Goal: Feedback & Contribution: Contribute content

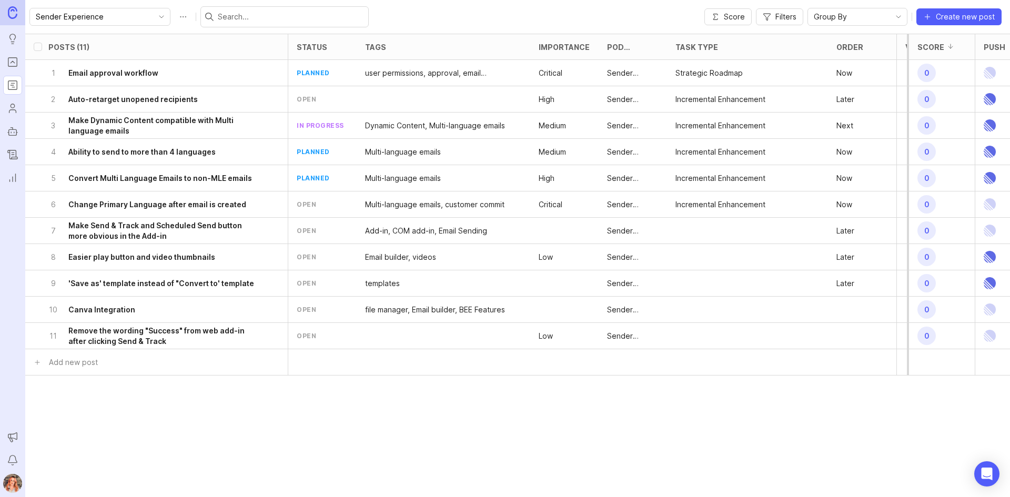
click at [308, 201] on div "open" at bounding box center [306, 204] width 19 height 9
click at [215, 207] on h6 "Change Primary Language after email is created" at bounding box center [157, 204] width 178 height 11
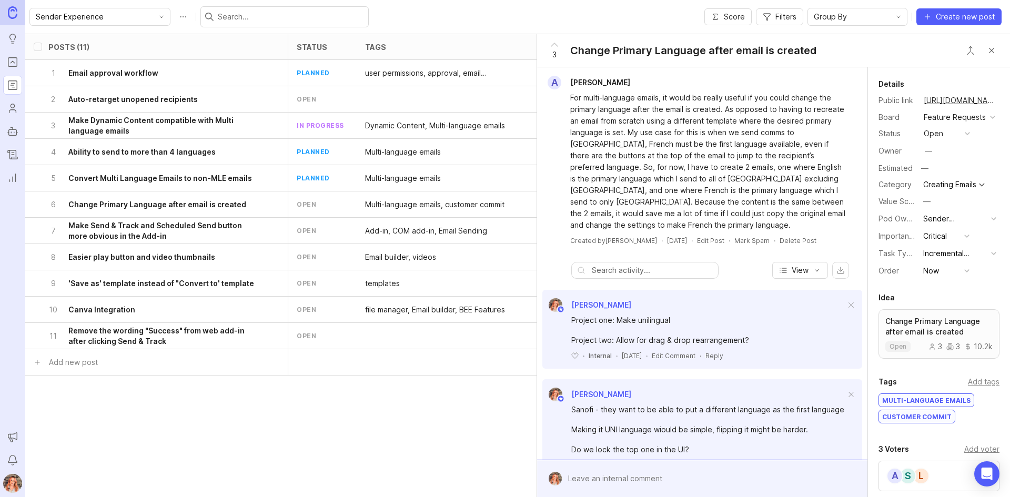
click at [945, 140] on button "open" at bounding box center [947, 134] width 53 height 14
click at [927, 203] on div "planned" at bounding box center [942, 202] width 33 height 9
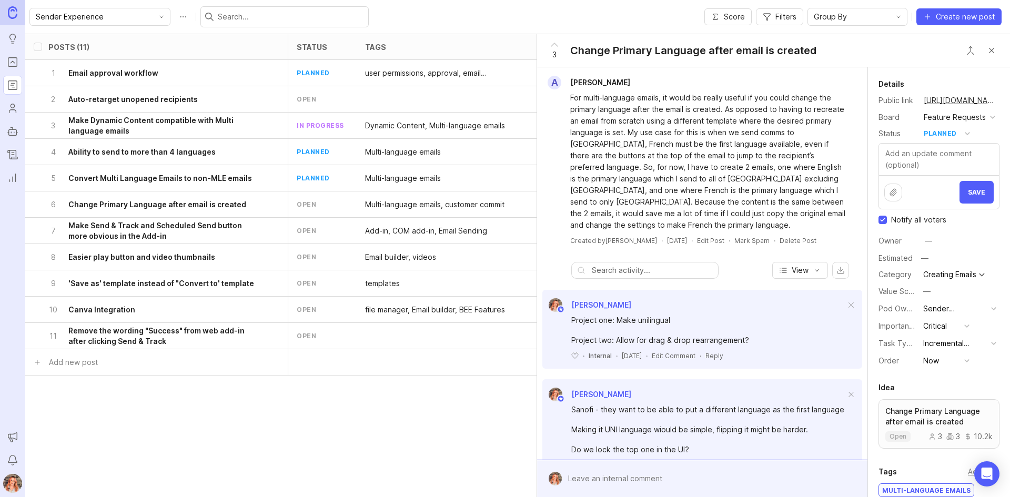
click at [879, 224] on input "Notify all voters" at bounding box center [882, 220] width 8 height 8
checkbox input "false"
click at [959, 203] on button "Save" at bounding box center [976, 192] width 34 height 23
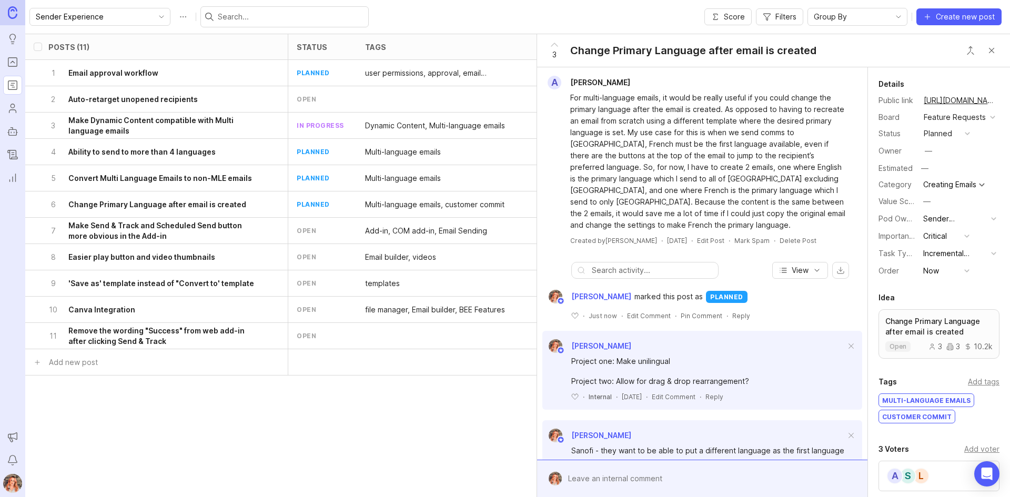
click at [994, 53] on button "Close button" at bounding box center [991, 50] width 21 height 21
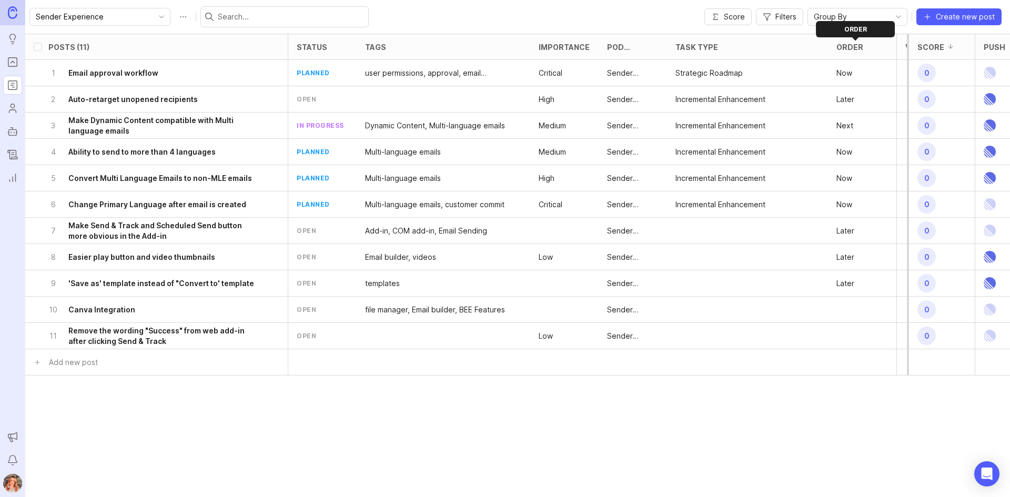
click at [855, 46] on div "Order" at bounding box center [849, 47] width 27 height 8
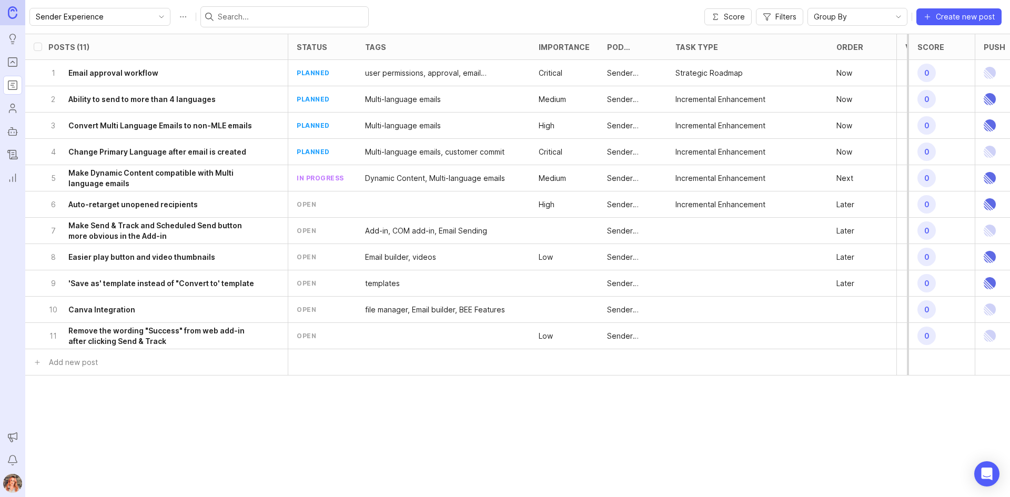
click at [395, 341] on div at bounding box center [444, 336] width 174 height 26
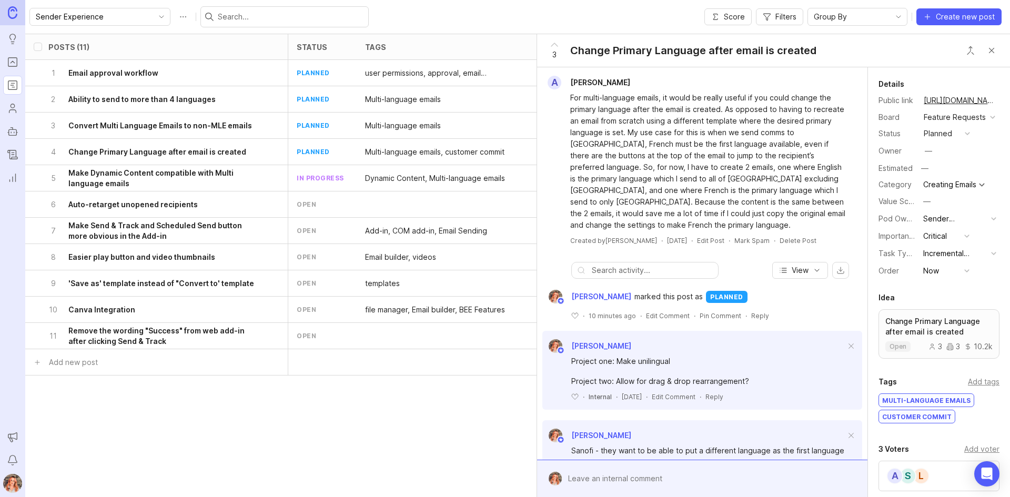
click at [994, 49] on button "Close button" at bounding box center [991, 50] width 21 height 21
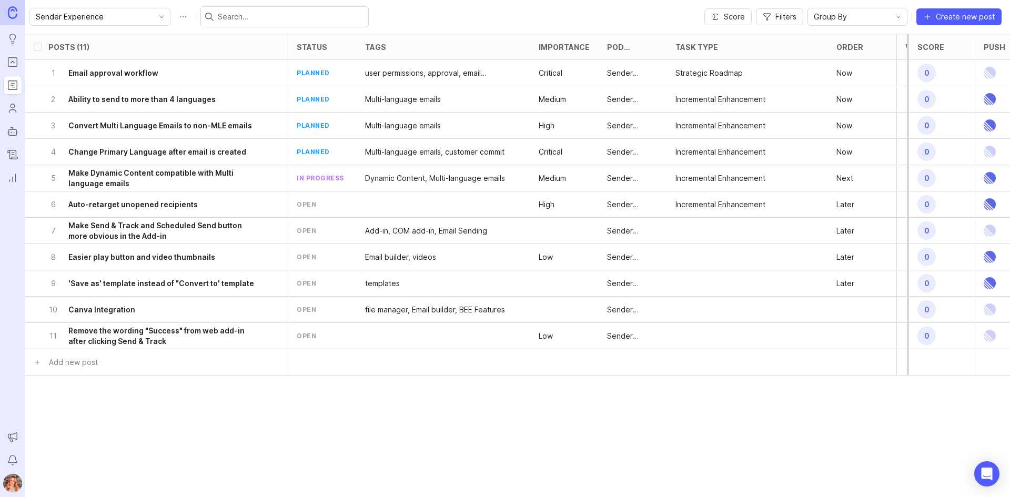
click at [12, 59] on icon "Portal" at bounding box center [13, 62] width 12 height 13
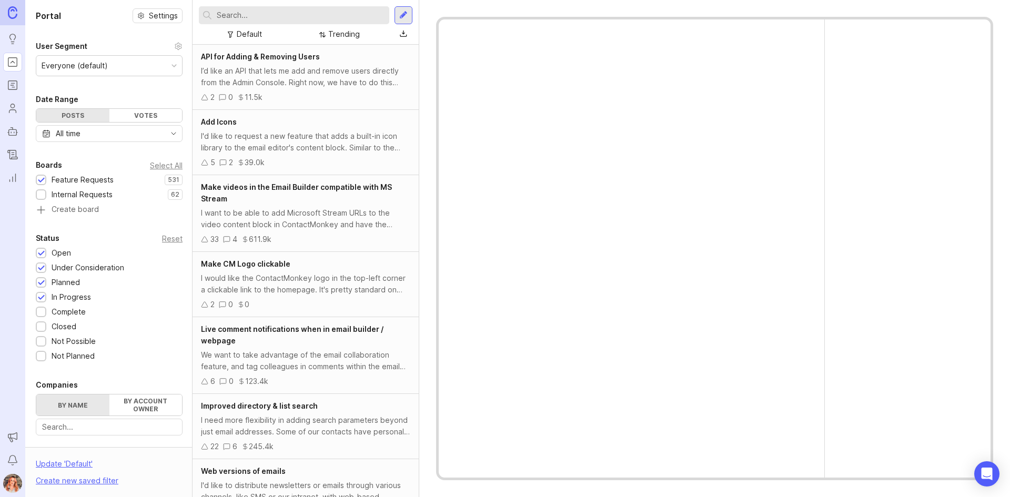
click at [244, 17] on input "text" at bounding box center [301, 15] width 168 height 12
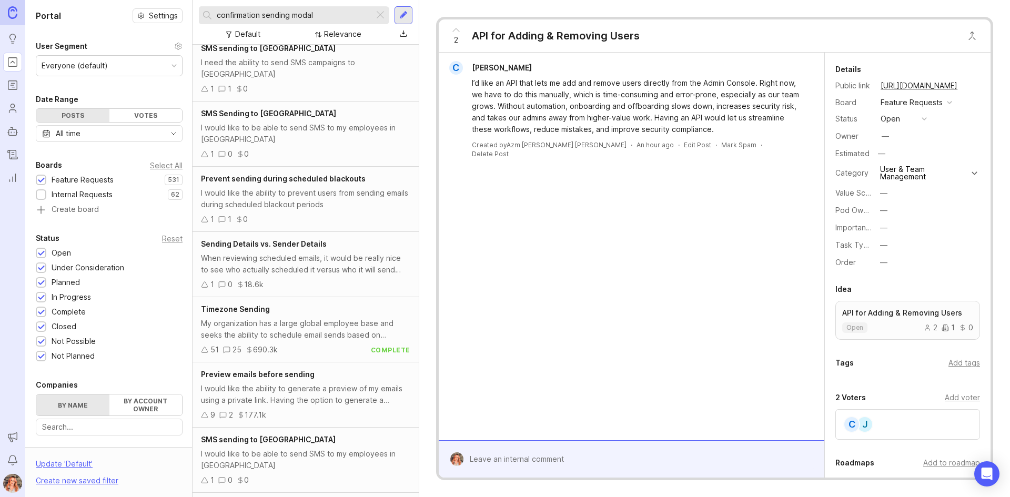
scroll to position [531, 0]
drag, startPoint x: 297, startPoint y: 381, endPoint x: 363, endPoint y: 362, distance: 68.4
click at [297, 382] on div "I would like the ability to generate a preview of my emails using a private lin…" at bounding box center [305, 393] width 209 height 23
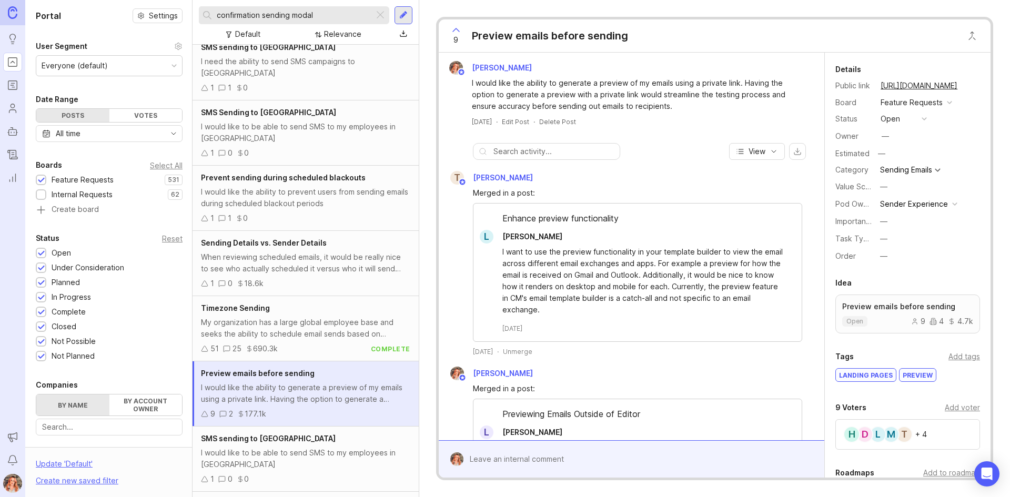
drag, startPoint x: 356, startPoint y: 15, endPoint x: 73, endPoint y: -3, distance: 283.5
click at [73, 0] on html "Ideas Portal Roadmaps Users Autopilot Changelog Reporting Announcements Notific…" at bounding box center [505, 248] width 1010 height 497
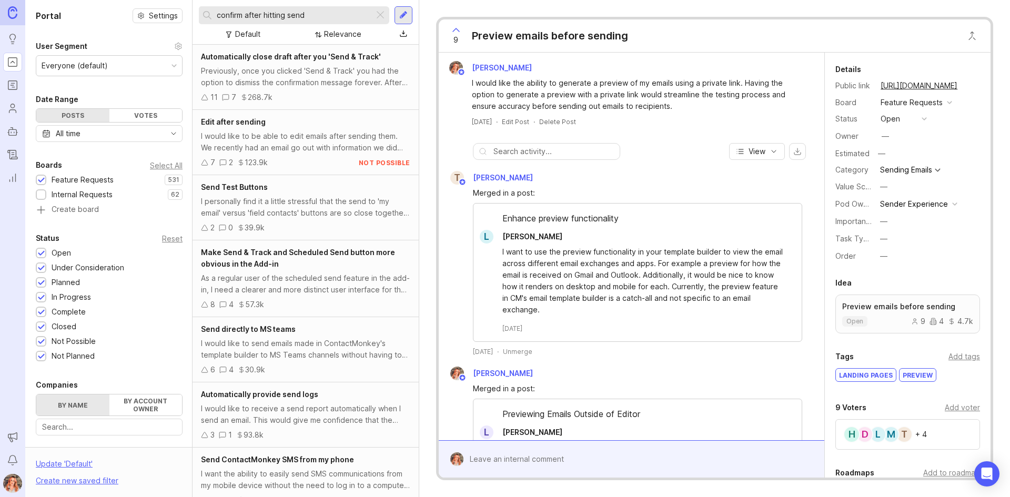
click at [335, 253] on span "Make Send & Track and Scheduled Send button more obvious in the Add-in" at bounding box center [298, 258] width 194 height 21
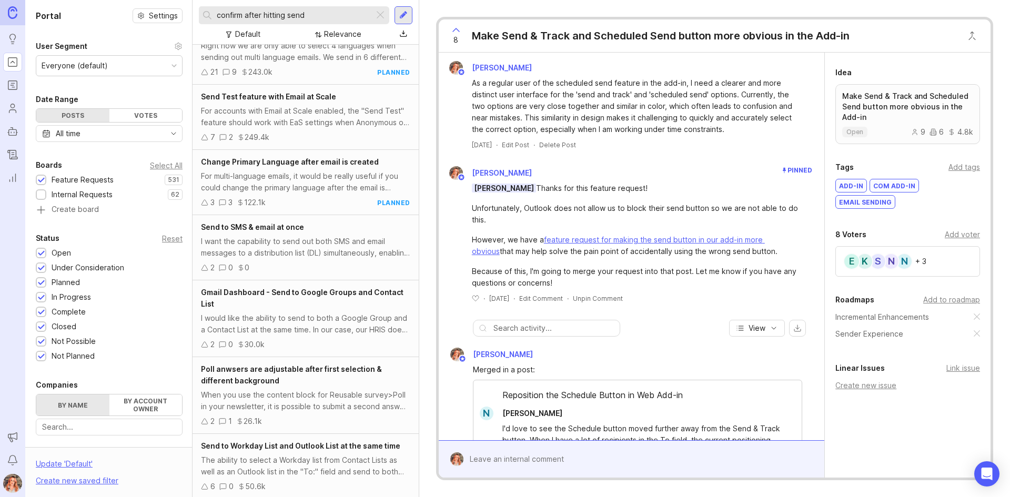
scroll to position [554, 0]
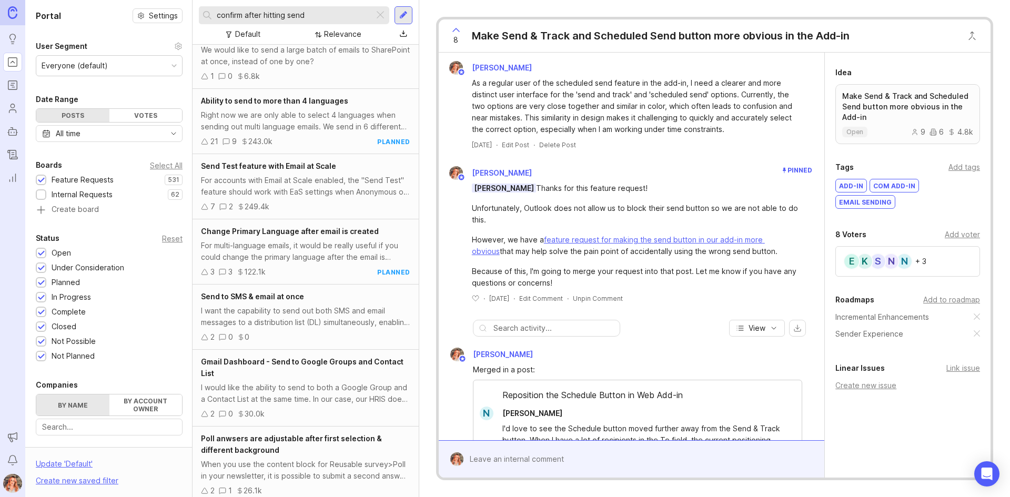
drag, startPoint x: 318, startPoint y: 15, endPoint x: 67, endPoint y: -21, distance: 253.5
click at [67, 0] on html "Ideas Portal Roadmaps Users Autopilot Changelog Reporting Announcements Notific…" at bounding box center [505, 248] width 1010 height 497
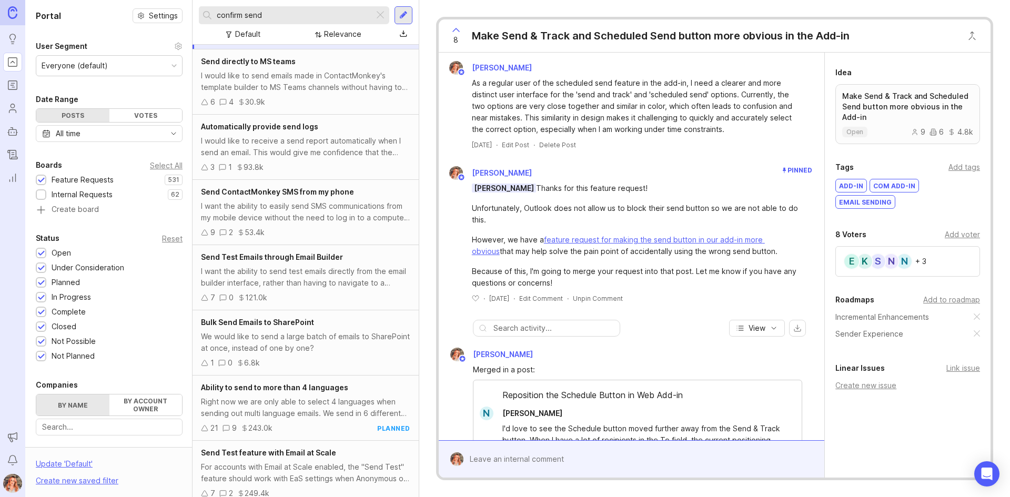
scroll to position [239, 0]
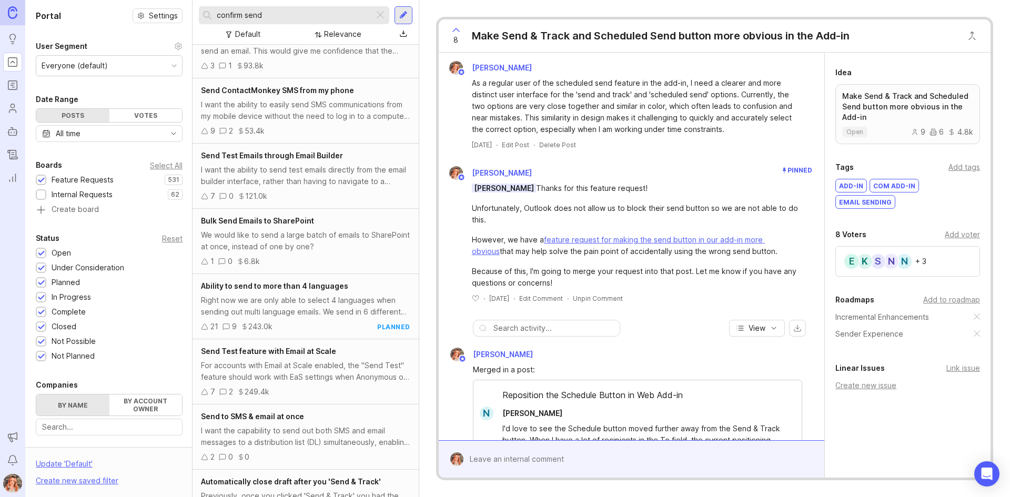
drag, startPoint x: 44, startPoint y: 191, endPoint x: 480, endPoint y: 31, distance: 464.8
click at [44, 192] on div at bounding box center [41, 195] width 7 height 8
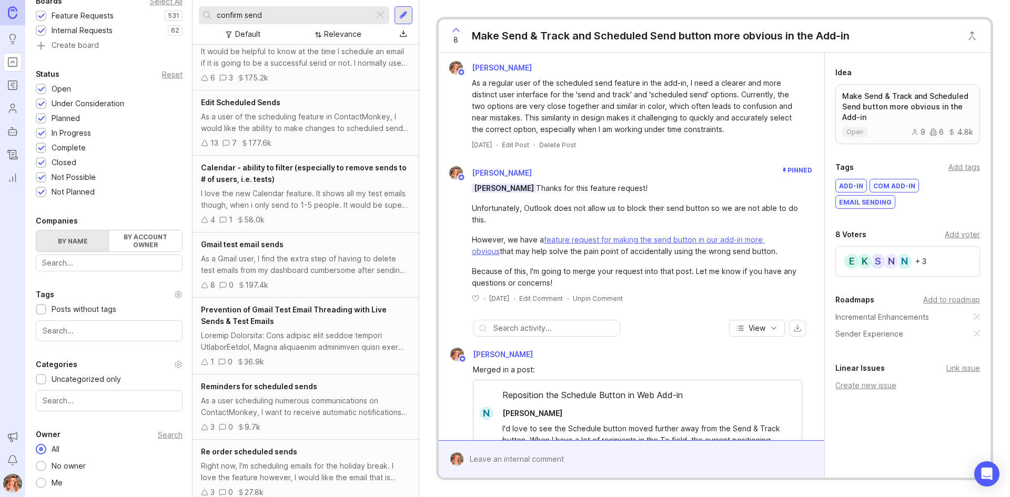
scroll to position [1551, 0]
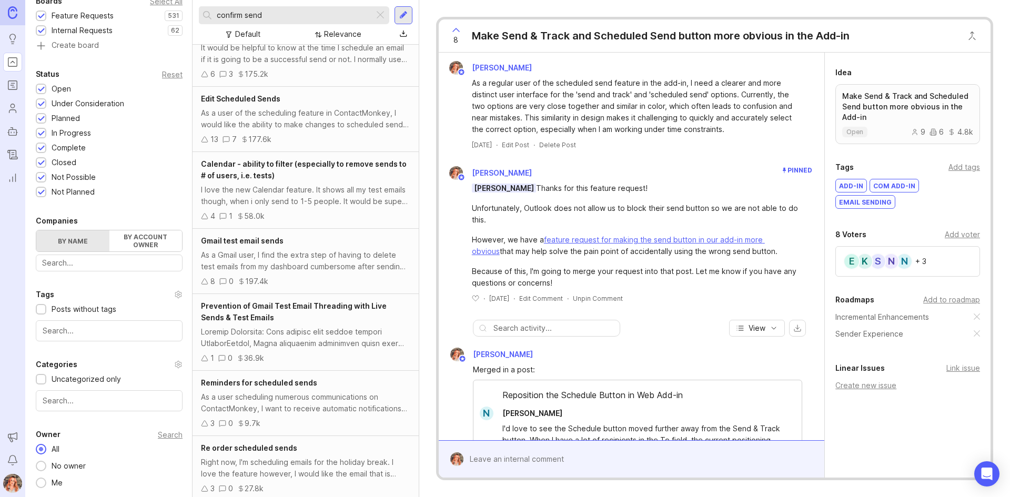
drag, startPoint x: 271, startPoint y: 18, endPoint x: 154, endPoint y: -7, distance: 120.1
click at [154, 0] on html "Ideas Portal Roadmaps Users Autopilot Changelog Reporting Announcements Notific…" at bounding box center [505, 248] width 1010 height 497
type input "are you sure"
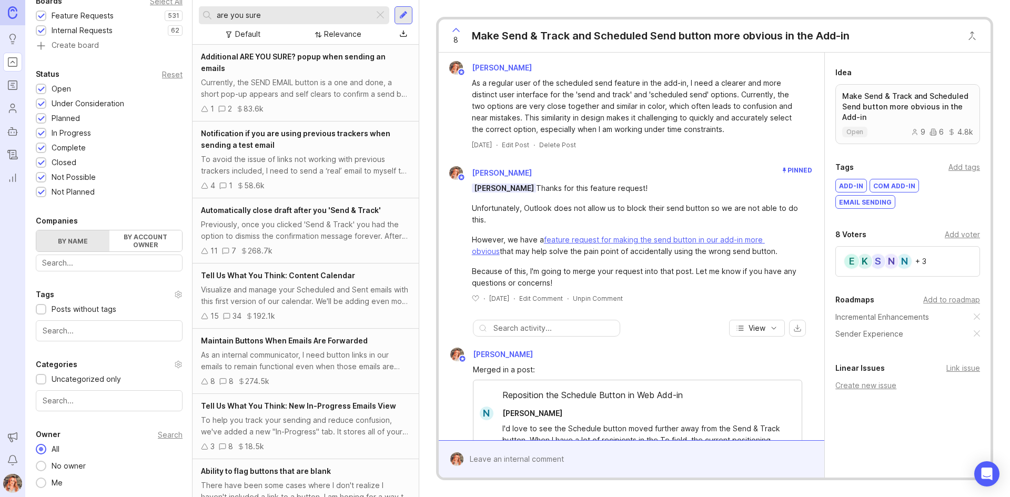
click at [295, 68] on div "Additional ARE YOU SURE? popup when sending an emails" at bounding box center [305, 62] width 209 height 23
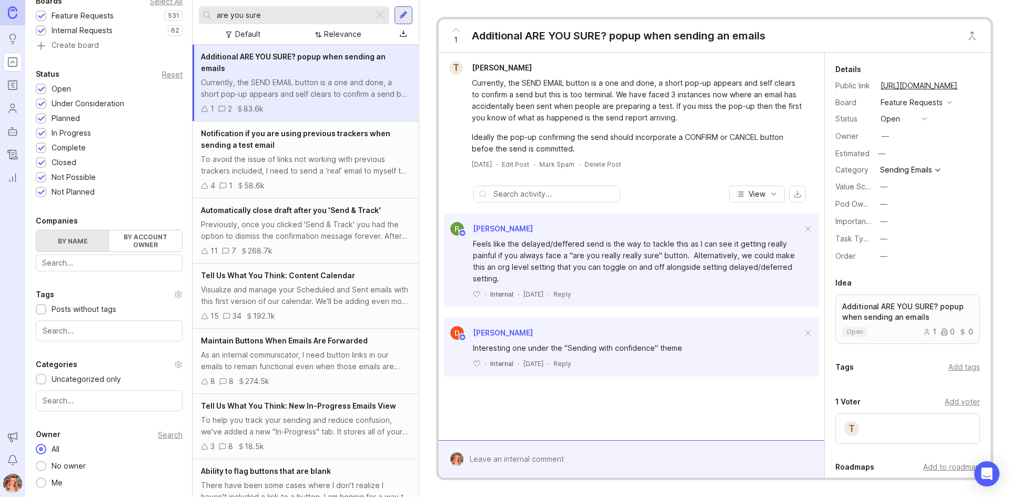
scroll to position [142, 0]
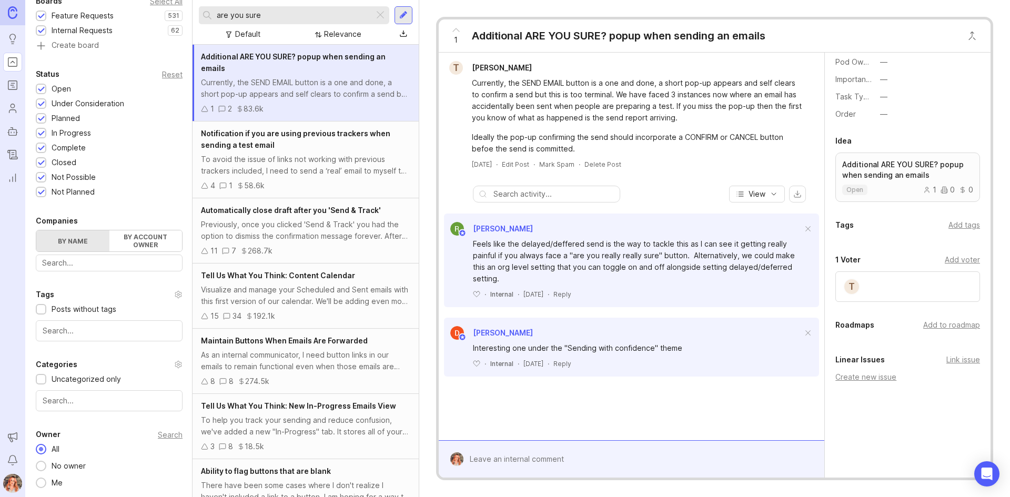
click at [944, 325] on div "Add to roadmap" at bounding box center [951, 325] width 57 height 12
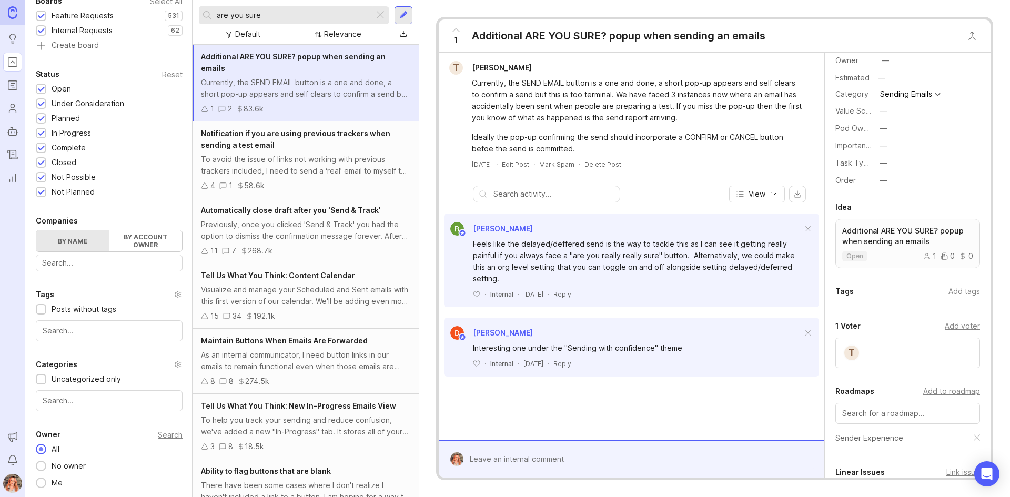
scroll to position [0, 0]
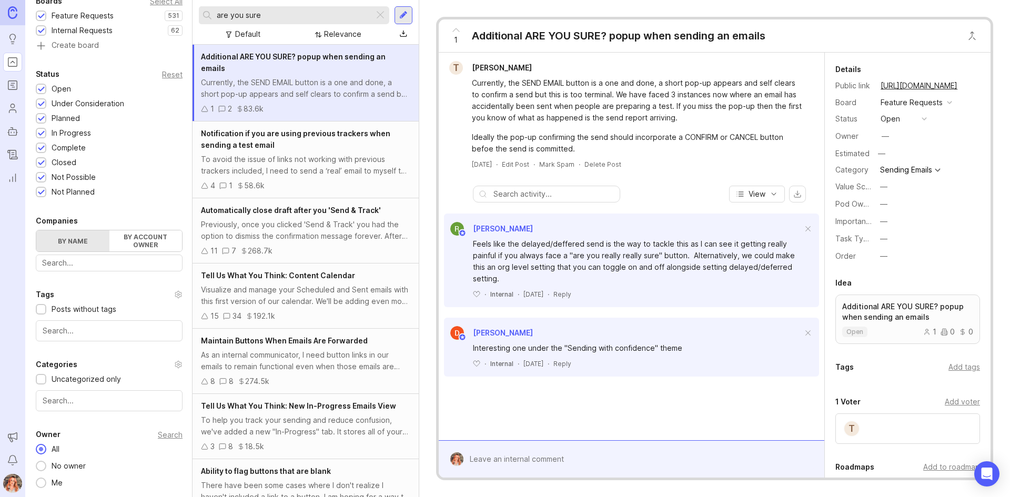
click at [888, 204] on button "—" at bounding box center [903, 204] width 53 height 14
click at [915, 244] on Experience "Sender Experience" at bounding box center [903, 241] width 53 height 19
click at [891, 135] on div "—" at bounding box center [885, 136] width 14 height 14
type input "bronwen"
drag, startPoint x: 947, startPoint y: 407, endPoint x: 962, endPoint y: 390, distance: 22.7
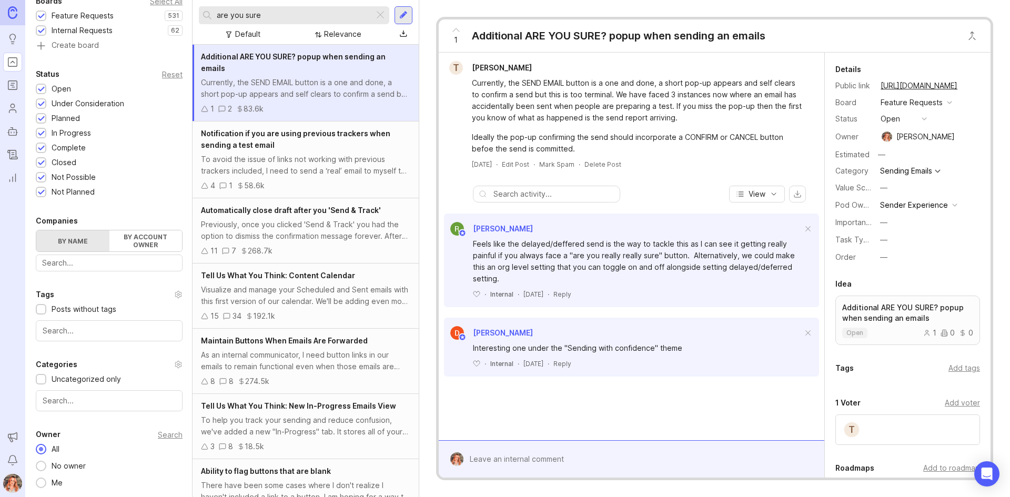
click at [947, 407] on div "Add voter" at bounding box center [962, 403] width 35 height 12
type input "[PERSON_NAME]"
click at [946, 403] on div "Add voter" at bounding box center [962, 403] width 35 height 12
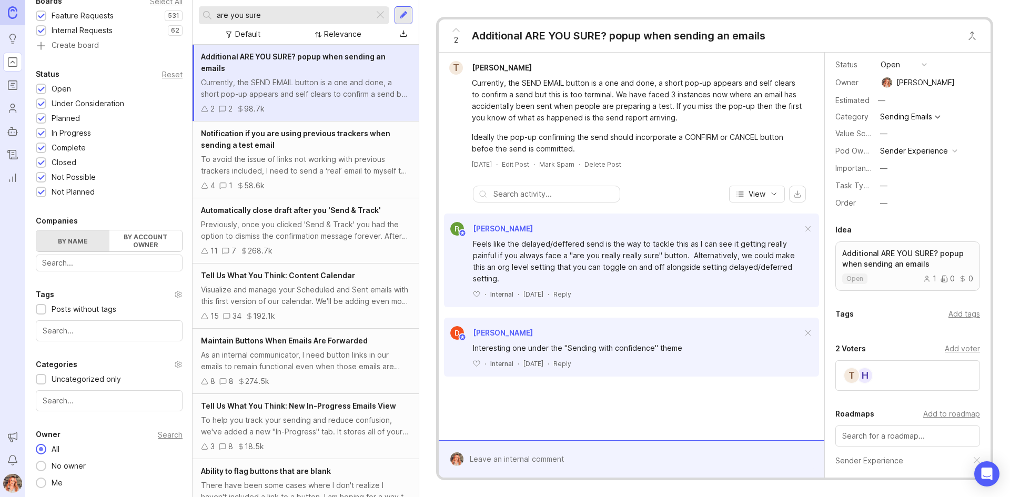
scroll to position [158, 0]
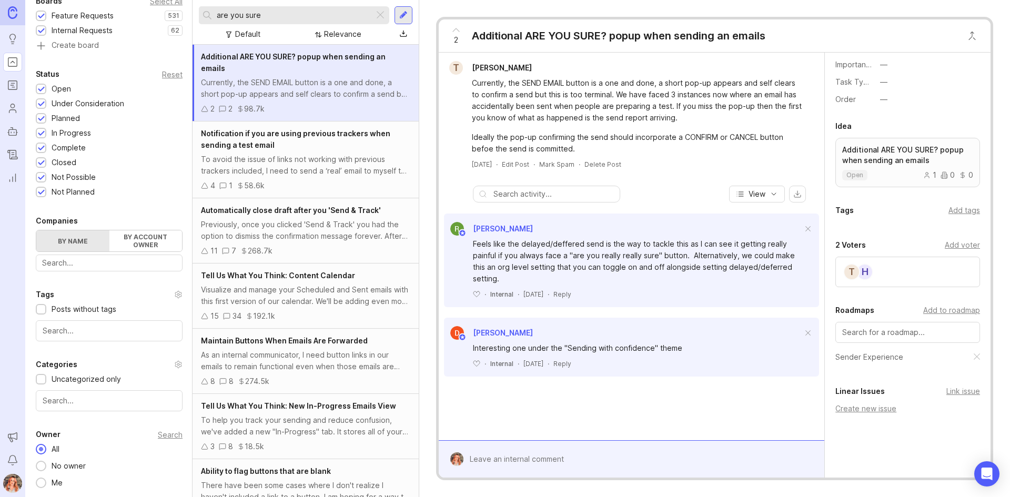
click at [948, 244] on div "Add voter" at bounding box center [962, 245] width 35 height 12
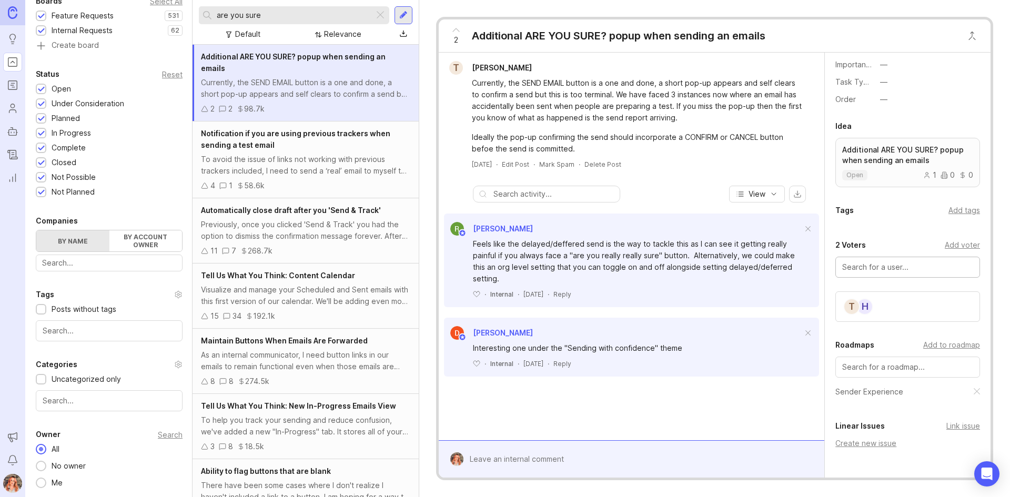
click at [876, 267] on input "text" at bounding box center [907, 267] width 131 height 12
type input "[PERSON_NAME]"
click at [858, 265] on input "text" at bounding box center [907, 267] width 131 height 12
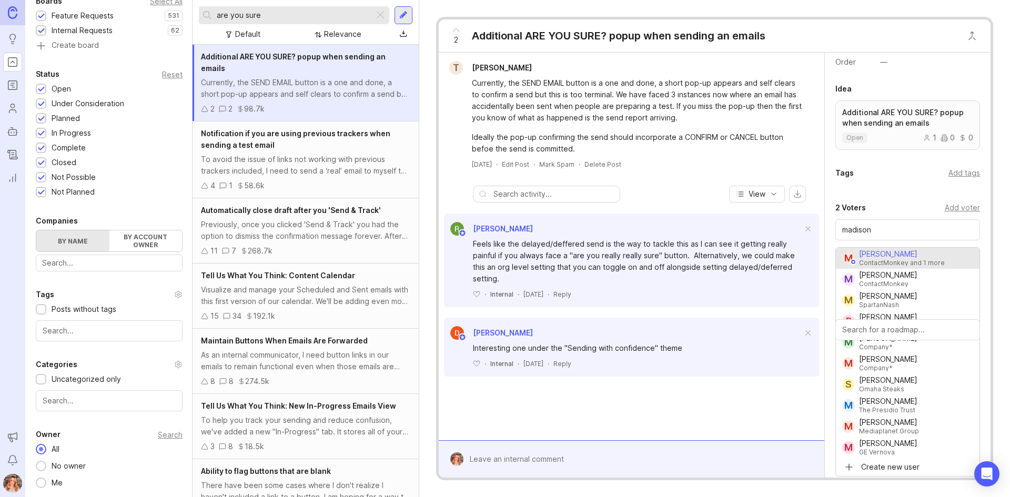
scroll to position [171, 0]
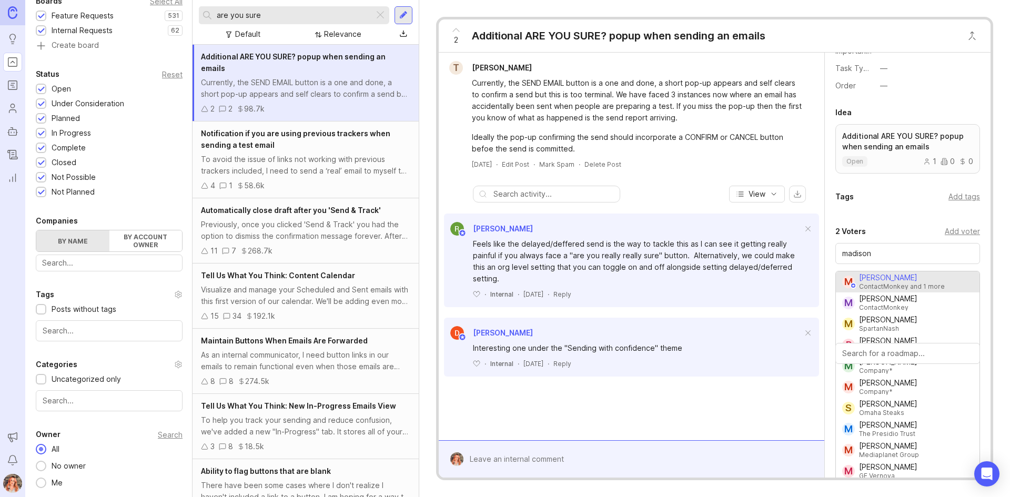
drag, startPoint x: 918, startPoint y: 292, endPoint x: 886, endPoint y: 247, distance: 55.5
click at [885, 247] on div "[PERSON_NAME] ContactMonkey and 1 more M [PERSON_NAME] ContactMonkey M [PERSON_…" at bounding box center [907, 256] width 145 height 26
click at [885, 251] on input "madison" at bounding box center [907, 254] width 131 height 12
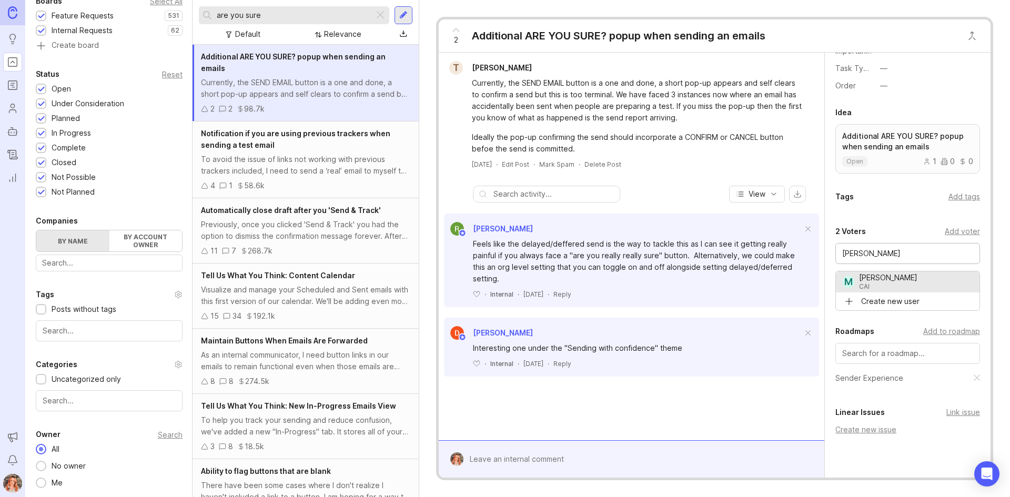
drag, startPoint x: 887, startPoint y: 279, endPoint x: 975, endPoint y: 143, distance: 162.4
type input "[PERSON_NAME]"
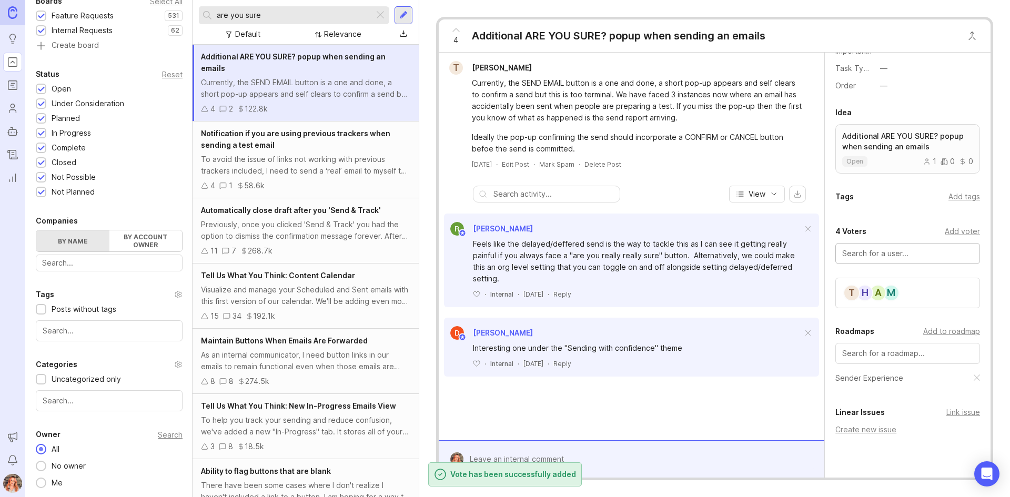
click at [680, 449] on form at bounding box center [632, 458] width 386 height 37
click at [587, 458] on div at bounding box center [638, 459] width 351 height 20
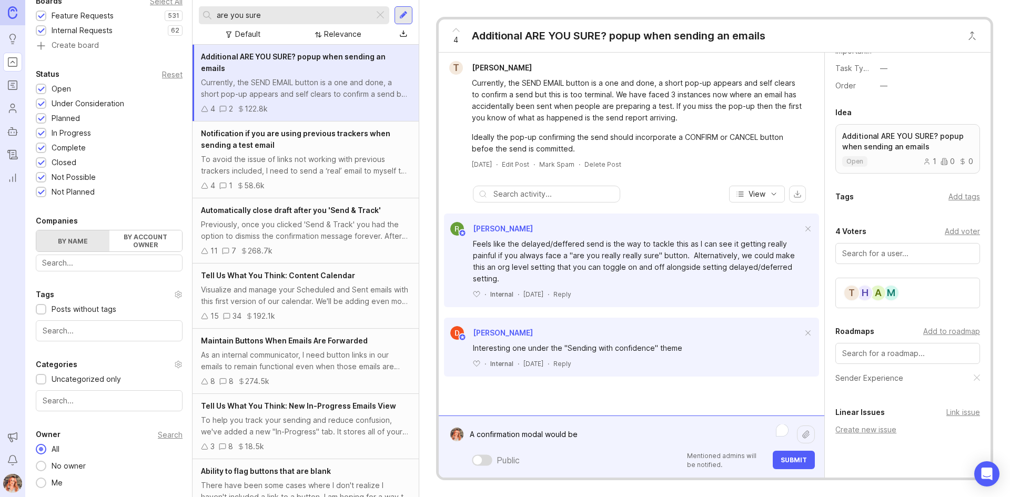
click at [476, 358] on div "Interesting one under the "Sending with confidence" theme ﻿ · Internal · [DATE]…" at bounding box center [631, 354] width 375 height 28
click at [478, 364] on icon at bounding box center [476, 364] width 6 height 6
click at [584, 430] on textarea "A confirmation modal would be" at bounding box center [629, 434] width 333 height 20
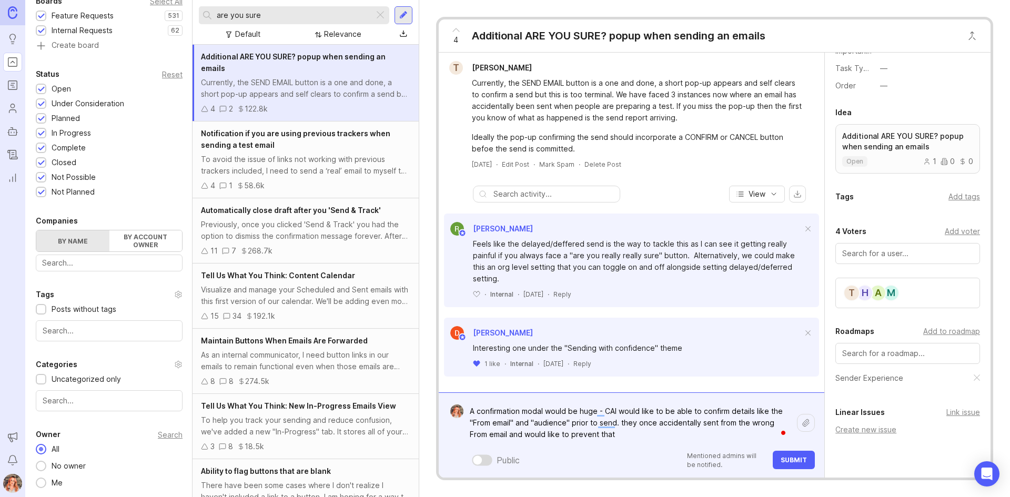
type textarea "A confirmation modal would be huge - CAI would like to be able to confirm detai…"
drag, startPoint x: 801, startPoint y: 464, endPoint x: 814, endPoint y: 452, distance: 18.3
click at [800, 463] on button "Submit" at bounding box center [794, 460] width 42 height 18
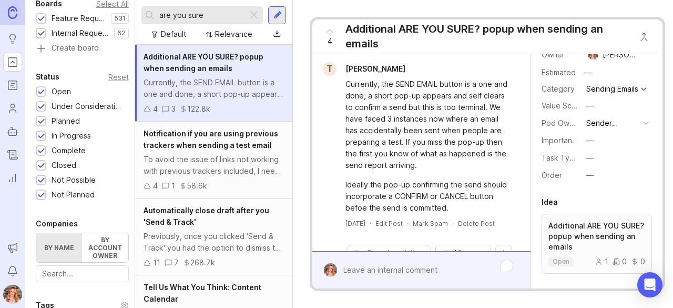
scroll to position [93, 0]
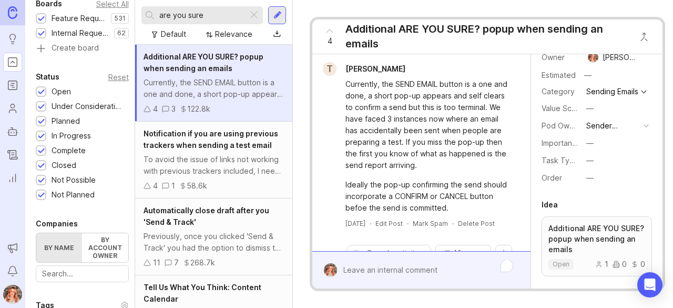
click at [594, 176] on button "—" at bounding box center [609, 178] width 53 height 14
click at [602, 242] on li "Next" at bounding box center [609, 240] width 53 height 19
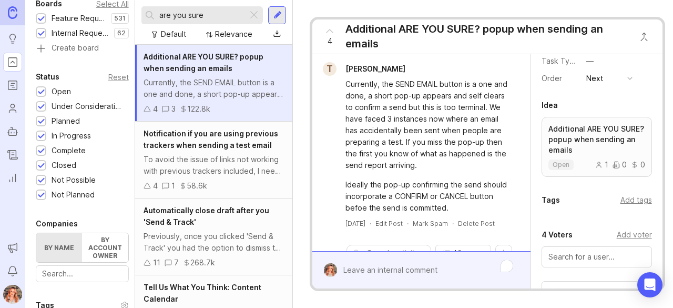
scroll to position [194, 0]
click at [592, 65] on div "—" at bounding box center [589, 60] width 7 height 12
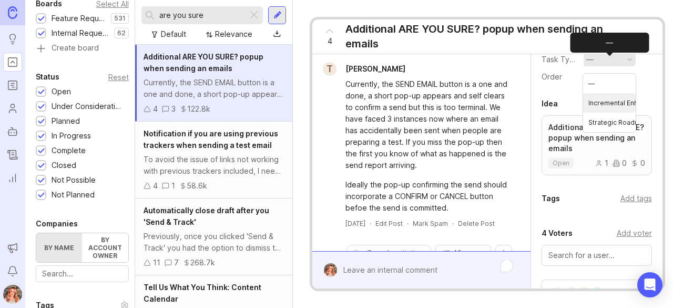
click at [604, 99] on Enhancement "Incremental Enhancement" at bounding box center [609, 102] width 53 height 19
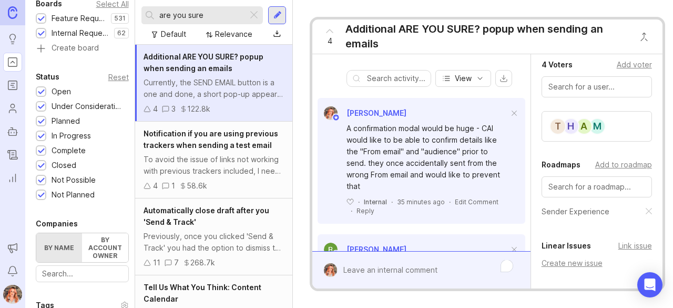
scroll to position [0, 0]
